Goal: Task Accomplishment & Management: Complete application form

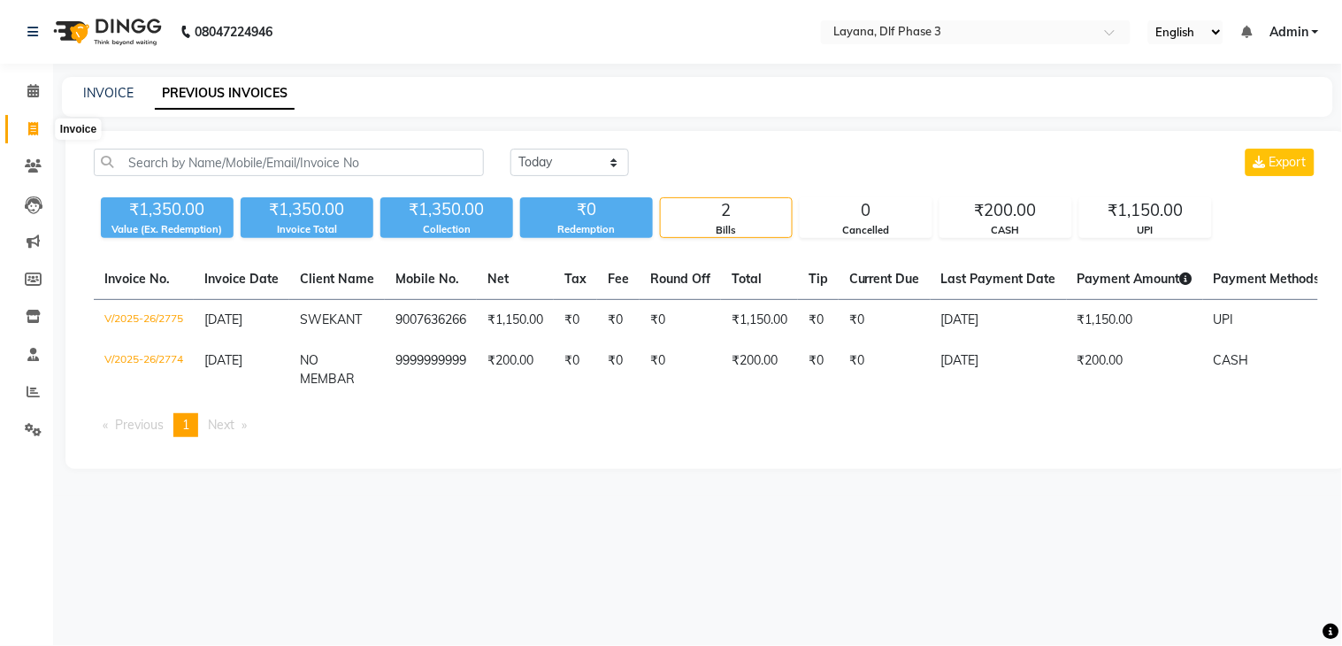
click at [30, 124] on icon at bounding box center [33, 128] width 10 height 13
select select "service"
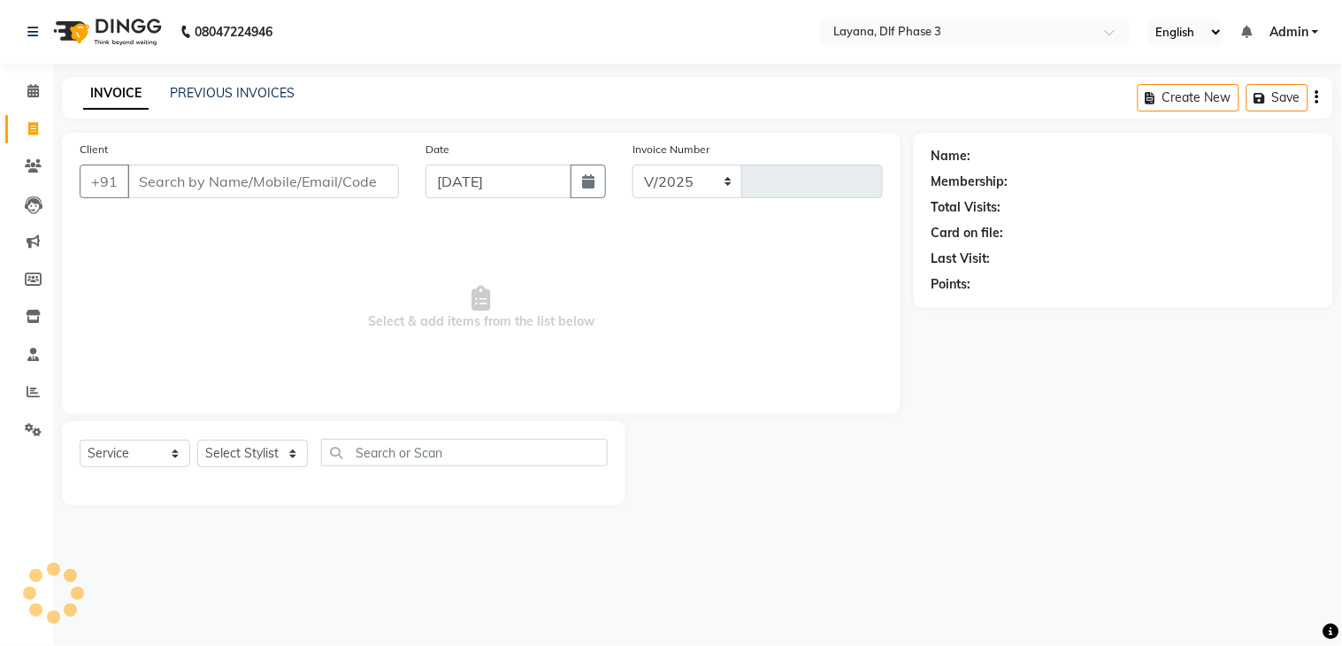
select select "6973"
type input "2776"
click at [150, 186] on input "Client" at bounding box center [263, 182] width 272 height 34
click at [154, 195] on input "Client" at bounding box center [263, 182] width 272 height 34
click at [189, 188] on input "Client" at bounding box center [263, 182] width 272 height 34
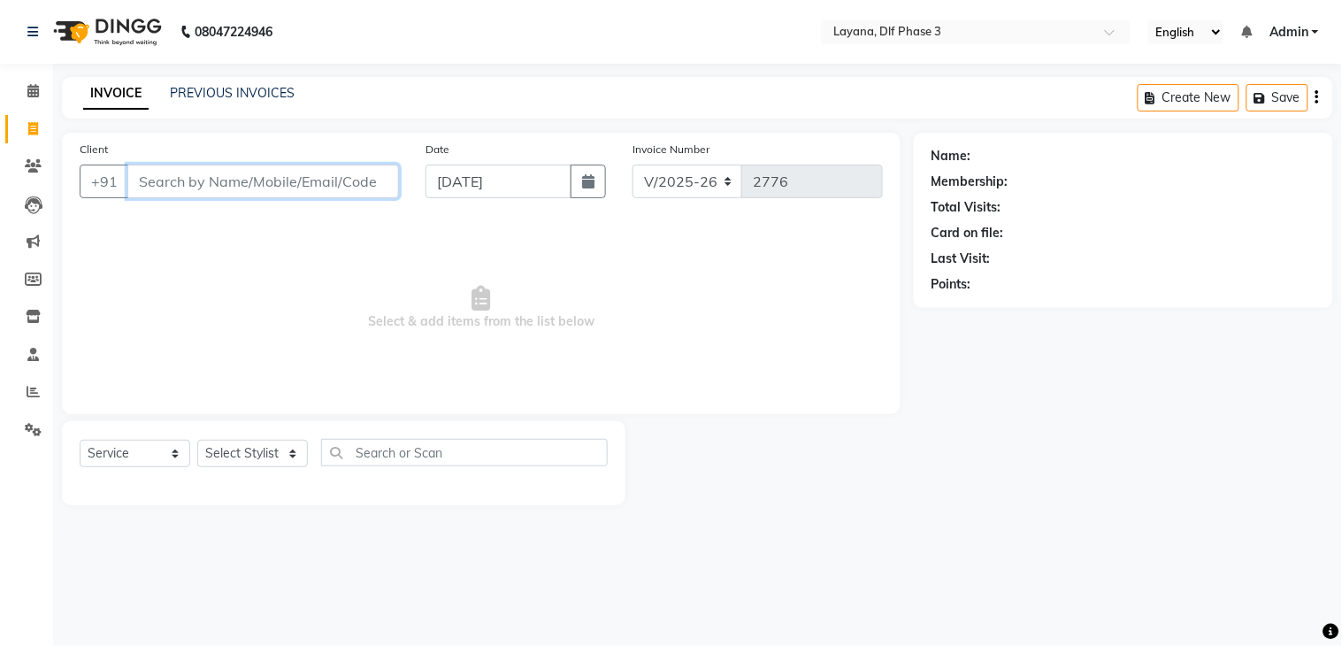
click at [153, 173] on input "Client" at bounding box center [263, 182] width 272 height 34
click at [154, 188] on input "Client" at bounding box center [263, 182] width 272 height 34
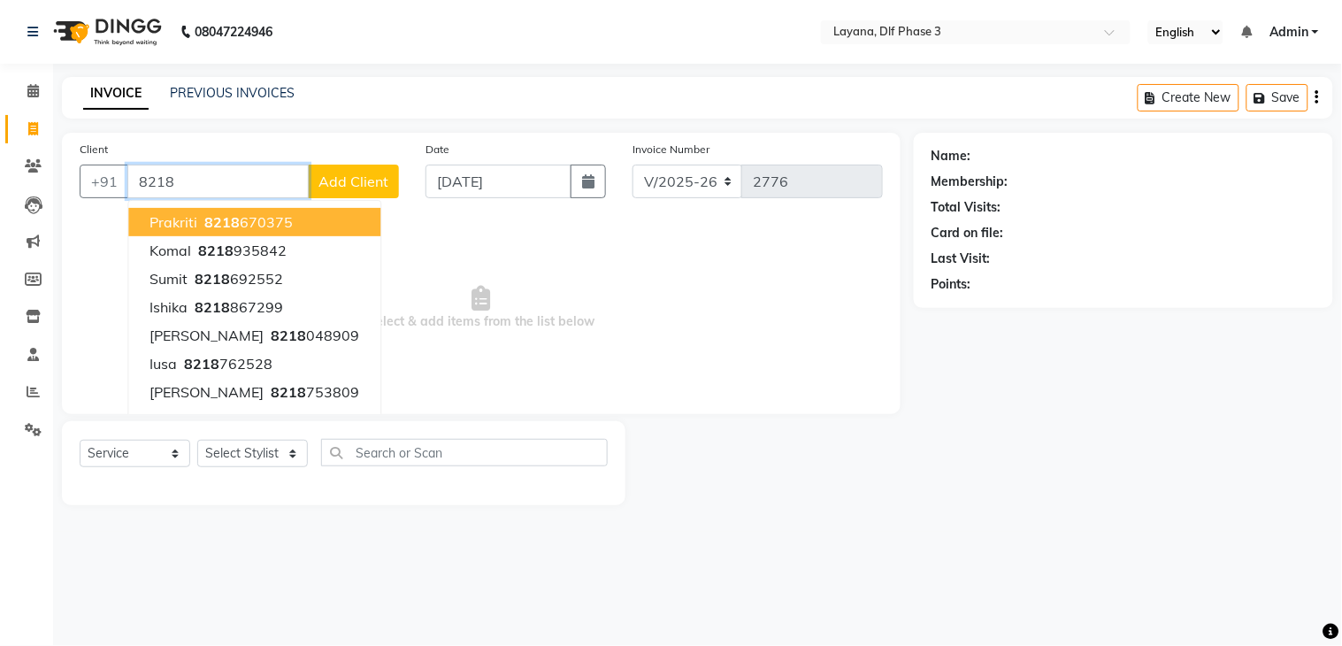
click at [201, 173] on input "8218" at bounding box center [217, 182] width 181 height 34
type input "8"
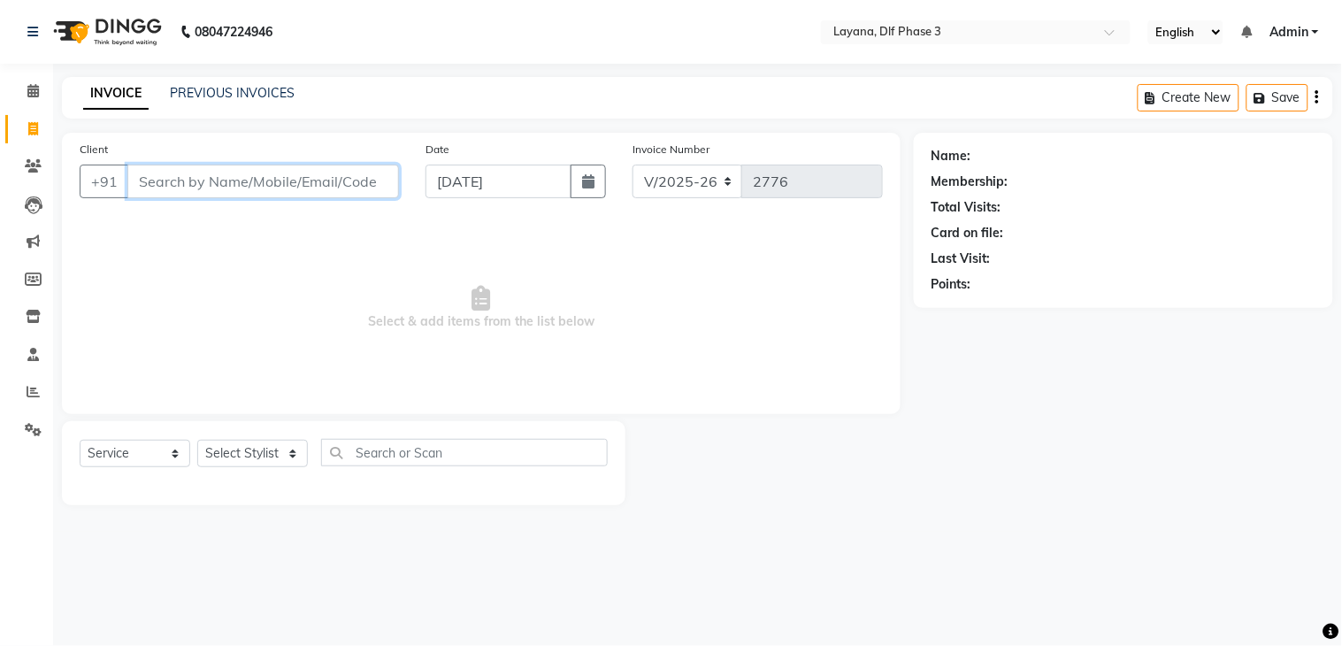
click at [177, 178] on input "Client" at bounding box center [263, 182] width 272 height 34
select select "6973"
select select "service"
